Goal: Find specific page/section: Find specific page/section

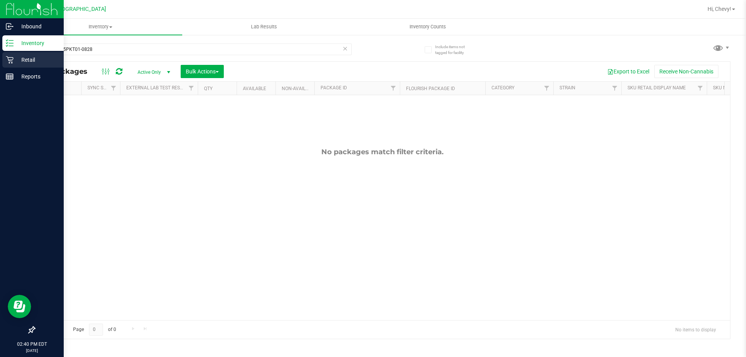
click at [17, 55] on div "Retail" at bounding box center [32, 60] width 61 height 16
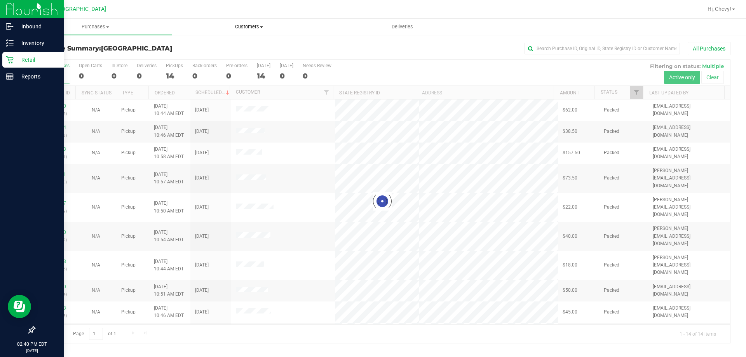
click at [245, 28] on span "Customers" at bounding box center [249, 26] width 153 height 7
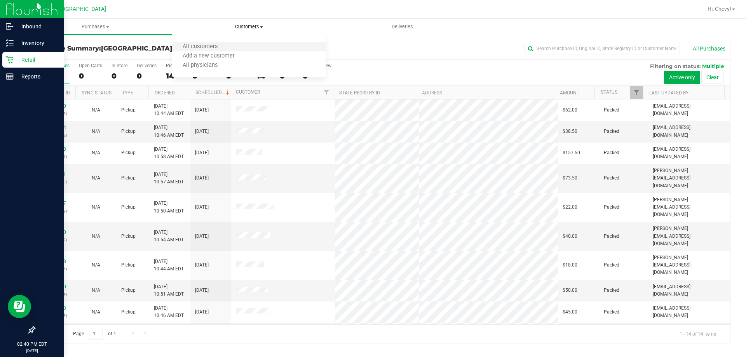
click at [232, 46] on li "All customers" at bounding box center [249, 46] width 154 height 9
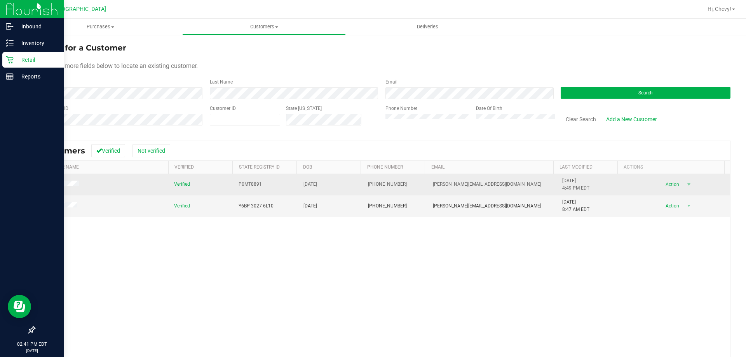
click at [251, 186] on span "P0MT8891" at bounding box center [250, 184] width 23 height 7
copy span "P0MT8891"
